Goal: Navigation & Orientation: Find specific page/section

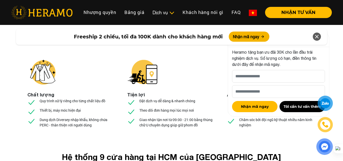
scroll to position [1852, 0]
click at [317, 35] on icon at bounding box center [317, 36] width 6 height 9
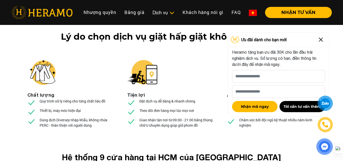
click at [322, 40] on img at bounding box center [321, 40] width 8 height 8
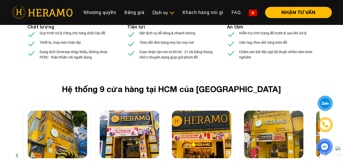
scroll to position [1953, 0]
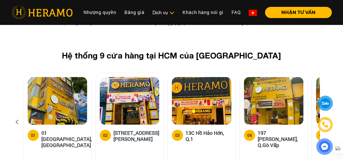
click at [325, 120] on icon at bounding box center [326, 121] width 9 height 3
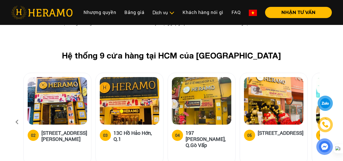
click at [325, 120] on icon at bounding box center [326, 121] width 9 height 3
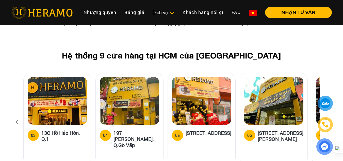
click at [325, 120] on icon at bounding box center [326, 121] width 9 height 3
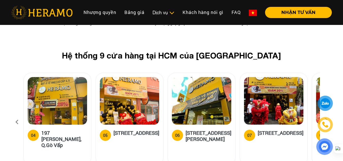
click at [325, 120] on icon at bounding box center [326, 121] width 9 height 3
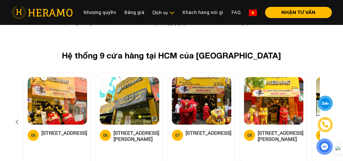
click at [325, 120] on icon at bounding box center [326, 121] width 9 height 3
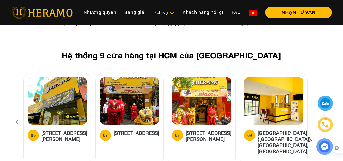
click at [325, 120] on icon at bounding box center [326, 121] width 9 height 3
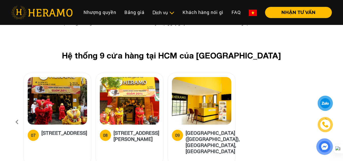
click at [18, 115] on icon at bounding box center [16, 122] width 9 height 14
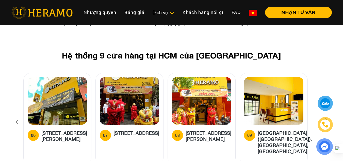
click at [18, 115] on icon at bounding box center [16, 122] width 9 height 14
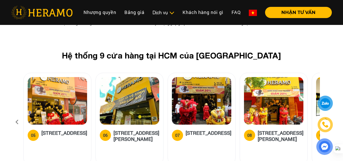
click at [18, 115] on icon at bounding box center [16, 122] width 9 height 14
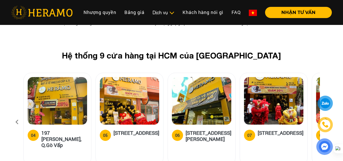
click at [18, 115] on icon at bounding box center [16, 122] width 9 height 14
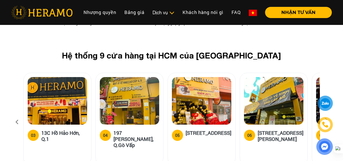
click at [18, 115] on icon at bounding box center [16, 122] width 9 height 14
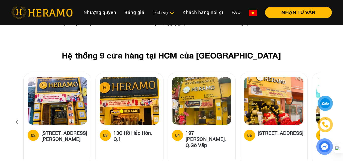
click at [18, 115] on icon at bounding box center [16, 122] width 9 height 14
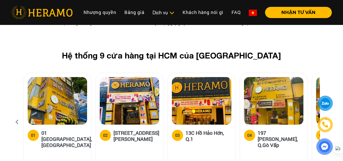
click at [18, 115] on icon at bounding box center [16, 122] width 9 height 14
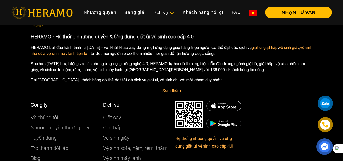
scroll to position [2982, 0]
